Goal: Task Accomplishment & Management: Complete application form

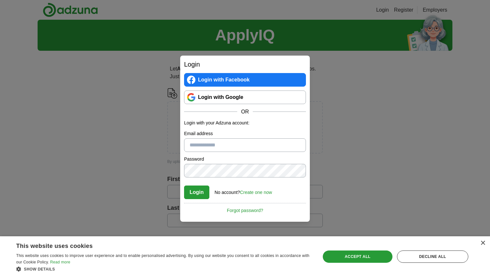
click at [217, 145] on input "Email address" at bounding box center [245, 146] width 122 height 14
paste input "**********"
type input "**********"
click at [197, 193] on button "Login" at bounding box center [196, 193] width 25 height 14
click at [261, 191] on link "Create one now" at bounding box center [256, 192] width 32 height 5
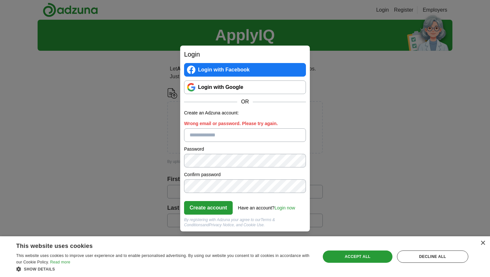
click at [233, 136] on input "Wrong email or password. Please try again." at bounding box center [245, 136] width 122 height 14
paste input "**********"
type input "**********"
click at [211, 208] on button "Create account" at bounding box center [208, 208] width 49 height 14
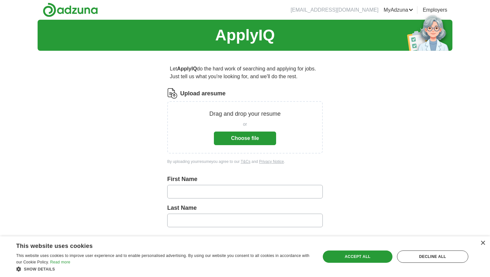
scroll to position [1, 0]
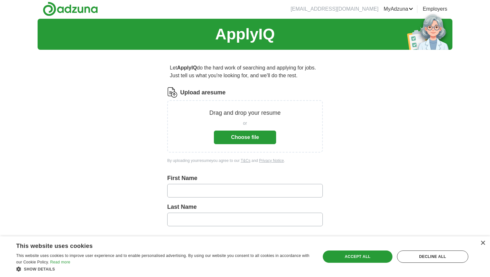
click at [251, 139] on button "Choose file" at bounding box center [245, 138] width 62 height 14
click at [429, 257] on div "Decline all" at bounding box center [432, 257] width 71 height 12
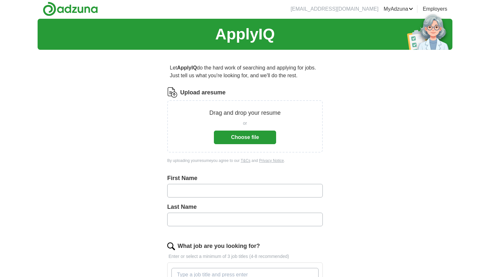
click at [249, 138] on button "Choose file" at bounding box center [245, 138] width 62 height 14
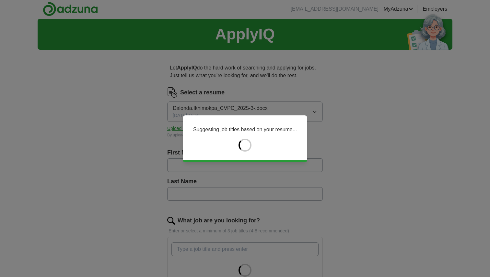
type input "*******"
type input "*********"
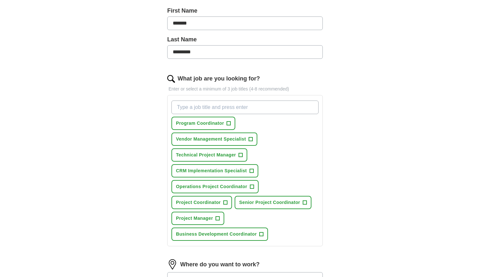
scroll to position [146, 0]
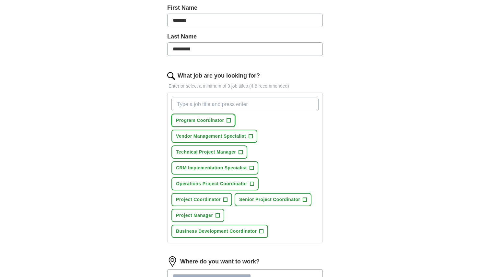
click at [229, 120] on span "+" at bounding box center [229, 120] width 4 height 5
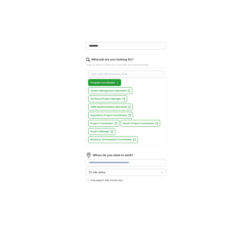
scroll to position [188, 0]
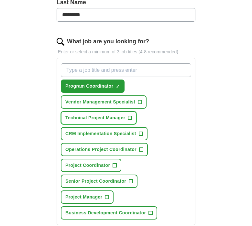
click at [132, 119] on span "+" at bounding box center [130, 118] width 4 height 5
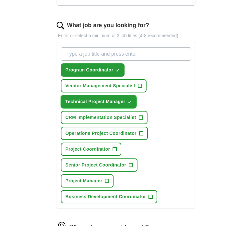
scroll to position [201, 0]
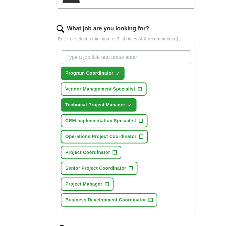
click at [142, 137] on span "+" at bounding box center [141, 136] width 4 height 5
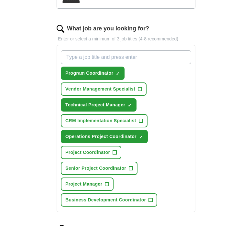
click at [152, 58] on input "What job are you looking for?" at bounding box center [126, 58] width 130 height 14
type input "Care Project Coordinator"
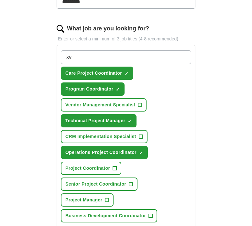
type input "x"
paste input "Project Coordinator (Energy/Infrastructure)"
type input "Project Coordinator (Energy/Infrastructure)"
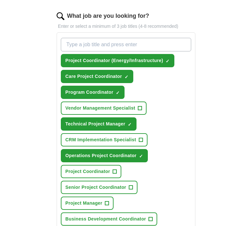
scroll to position [210, 0]
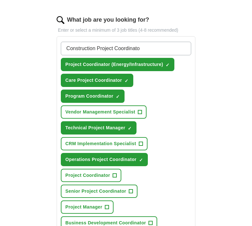
type input "Construction Project Coordinator"
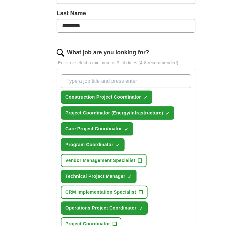
scroll to position [167, 0]
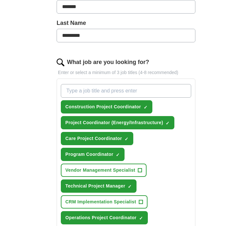
click at [146, 91] on input "What job are you looking for?" at bounding box center [126, 91] width 130 height 14
type input "IT Project Coordinator"
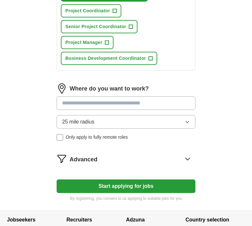
scroll to position [410, 0]
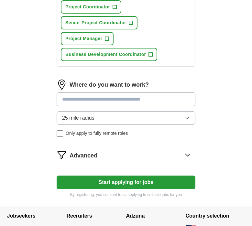
click at [141, 101] on input at bounding box center [126, 100] width 139 height 14
type input "*****"
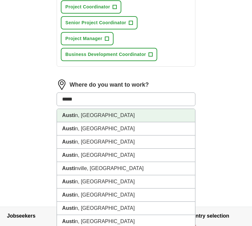
click at [94, 115] on li "Austi n, [GEOGRAPHIC_DATA]" at bounding box center [126, 115] width 138 height 13
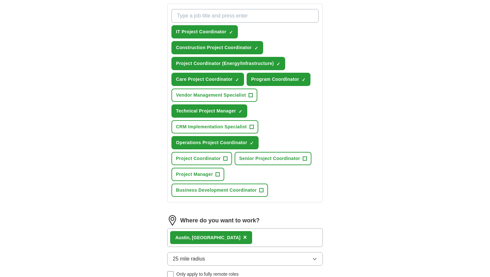
scroll to position [239, 0]
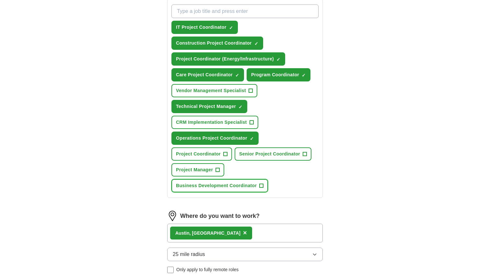
click at [262, 186] on span "+" at bounding box center [261, 186] width 4 height 5
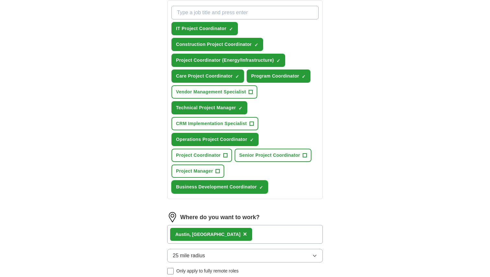
scroll to position [244, 0]
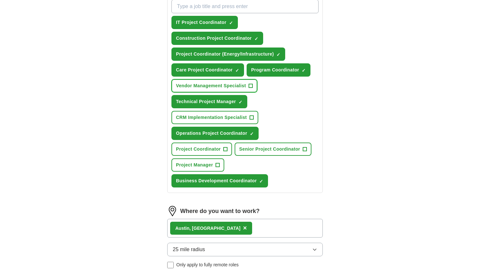
click at [252, 88] on span "+" at bounding box center [250, 86] width 4 height 5
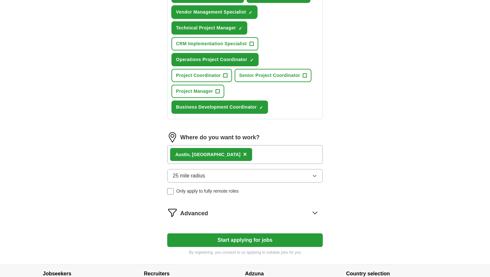
scroll to position [342, 0]
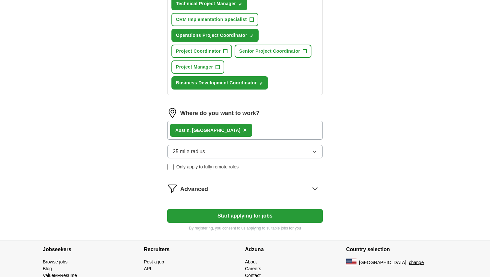
click at [248, 217] on button "Start applying for jobs" at bounding box center [244, 216] width 155 height 14
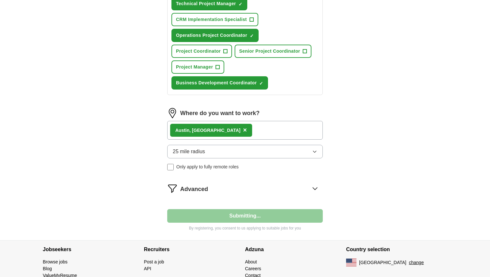
select select "**"
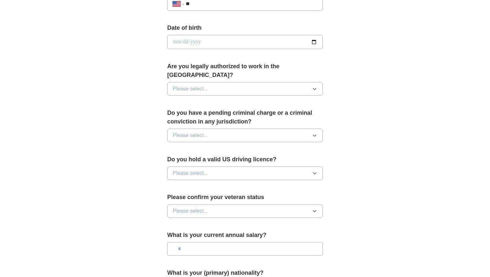
scroll to position [282, 0]
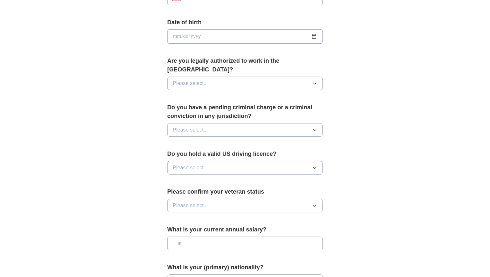
click at [295, 77] on button "Please select..." at bounding box center [244, 84] width 155 height 14
click at [285, 95] on div "Yes" at bounding box center [245, 99] width 144 height 8
click at [274, 123] on button "Please select..." at bounding box center [244, 130] width 155 height 14
click at [264, 152] on li "No" at bounding box center [244, 158] width 155 height 13
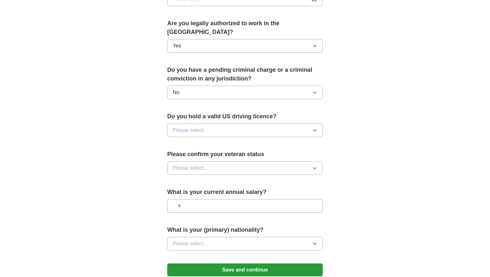
scroll to position [325, 0]
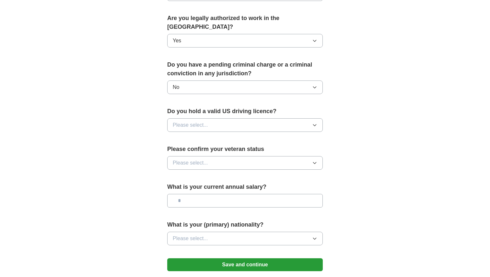
click at [263, 119] on button "Please select..." at bounding box center [244, 126] width 155 height 14
click at [259, 136] on div "Yes" at bounding box center [245, 140] width 144 height 8
click at [253, 156] on button "Please select..." at bounding box center [244, 163] width 155 height 14
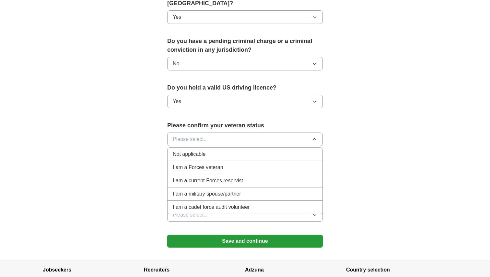
scroll to position [346, 0]
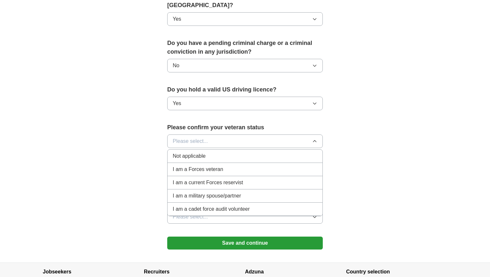
click at [240, 152] on div "Not applicable" at bounding box center [245, 156] width 144 height 8
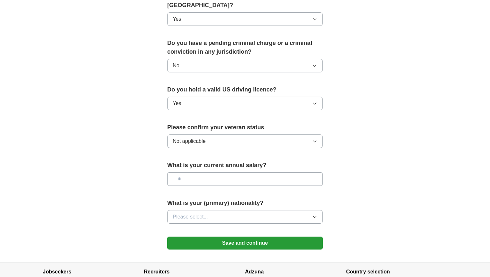
click at [245, 173] on input "text" at bounding box center [244, 180] width 155 height 14
click at [239, 210] on button "Please select..." at bounding box center [244, 217] width 155 height 14
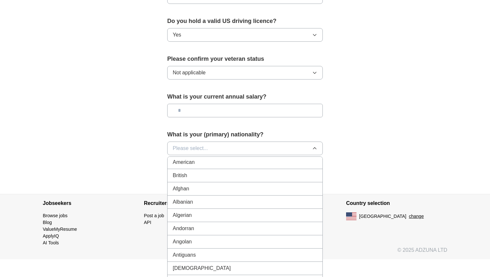
scroll to position [0, 0]
click at [254, 160] on div "American" at bounding box center [245, 164] width 144 height 8
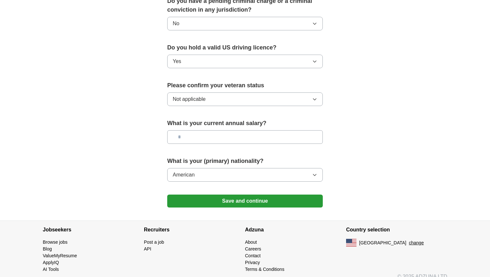
click at [272, 130] on input "text" at bounding box center [244, 137] width 155 height 14
click at [257, 195] on button "Save and continue" at bounding box center [244, 201] width 155 height 13
